Goal: Navigation & Orientation: Find specific page/section

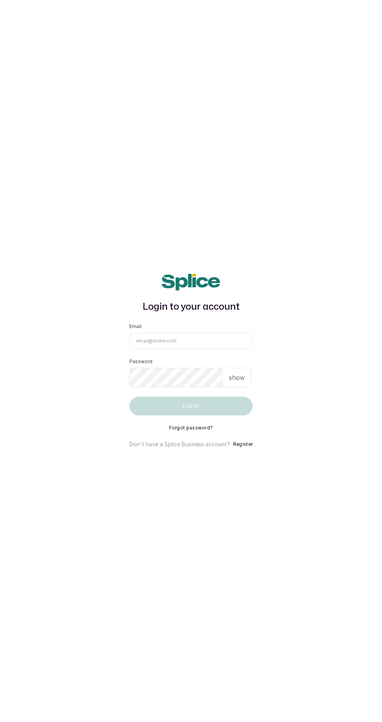
click at [192, 349] on input "Email" at bounding box center [191, 341] width 123 height 16
type input "[EMAIL_ADDRESS][DOMAIN_NAME]"
click at [130, 397] on button "Log in" at bounding box center [191, 406] width 123 height 19
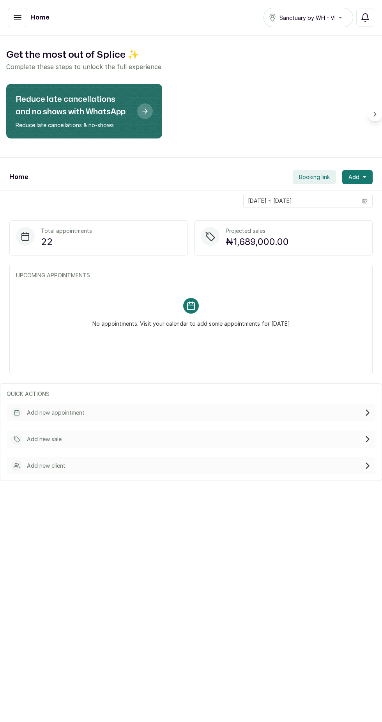
click at [19, 18] on icon "button" at bounding box center [17, 17] width 9 height 9
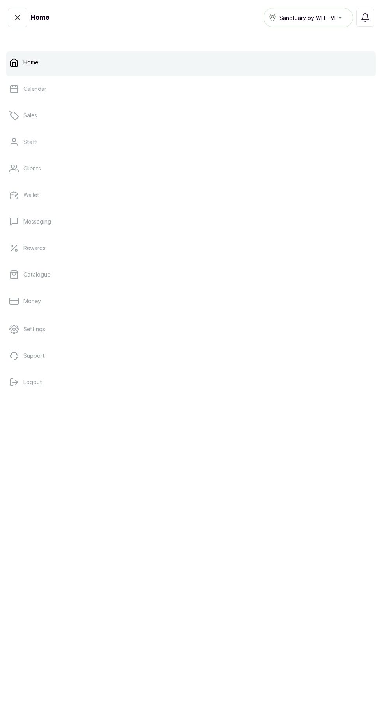
click at [87, 92] on link "Calendar" at bounding box center [191, 89] width 370 height 22
